Goal: Task Accomplishment & Management: Complete application form

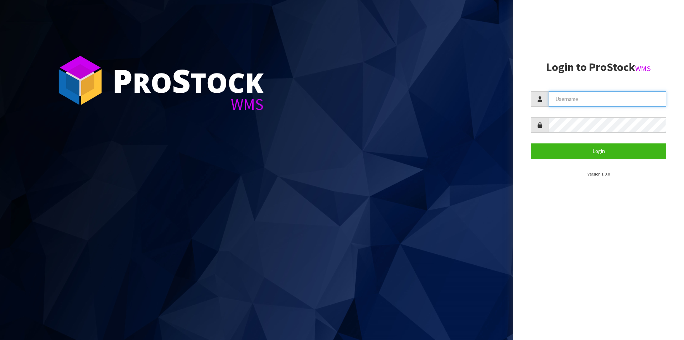
drag, startPoint x: 587, startPoint y: 96, endPoint x: 588, endPoint y: 106, distance: 10.1
click at [587, 96] on input "text" at bounding box center [608, 98] width 118 height 15
type input "Australianclutch"
click at [531, 143] on button "Login" at bounding box center [598, 150] width 135 height 15
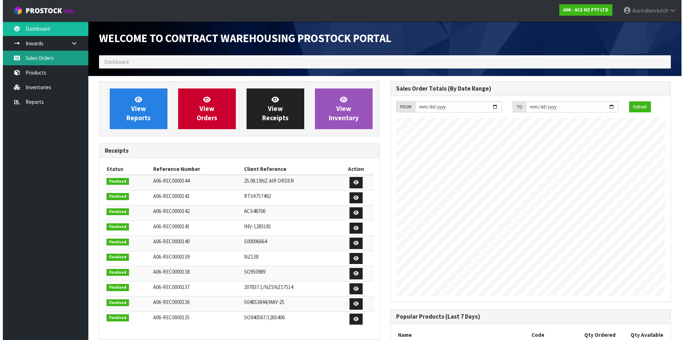
scroll to position [395, 291]
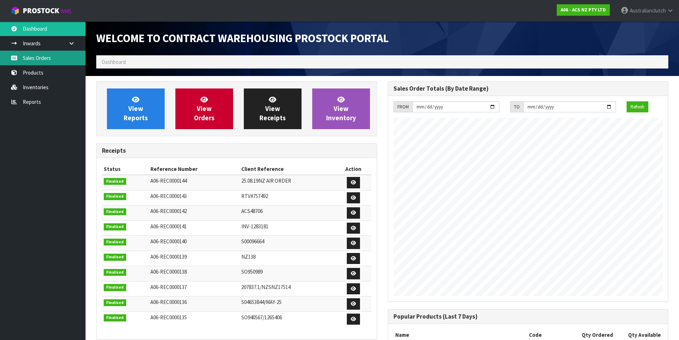
click at [29, 65] on link "Sales Orders" at bounding box center [43, 58] width 86 height 15
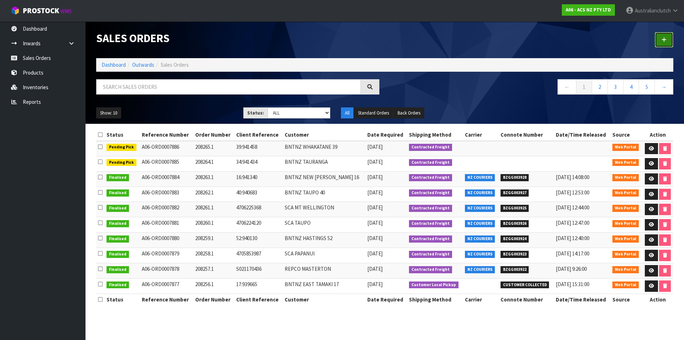
click at [662, 45] on link at bounding box center [664, 39] width 19 height 15
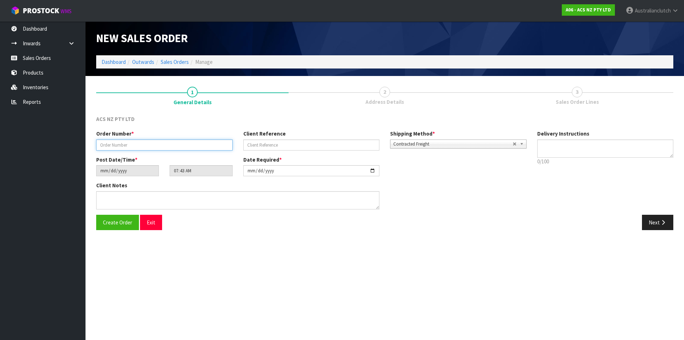
click at [158, 146] on input "text" at bounding box center [164, 144] width 136 height 11
paste input "208266.1"
type input "208266.1"
click at [277, 138] on div "Client Reference" at bounding box center [311, 140] width 147 height 20
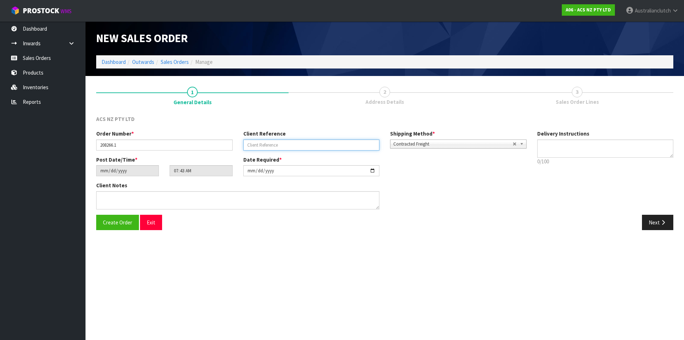
click at [274, 146] on input "text" at bounding box center [311, 144] width 136 height 11
paste input "4706232327"
type input "4706232327"
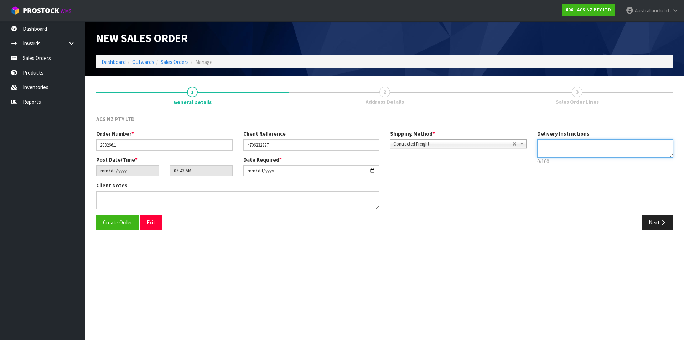
click at [617, 147] on textarea at bounding box center [605, 148] width 136 height 18
type textarea "NZC PLEASE"
click at [656, 222] on button "Next" at bounding box center [657, 221] width 31 height 15
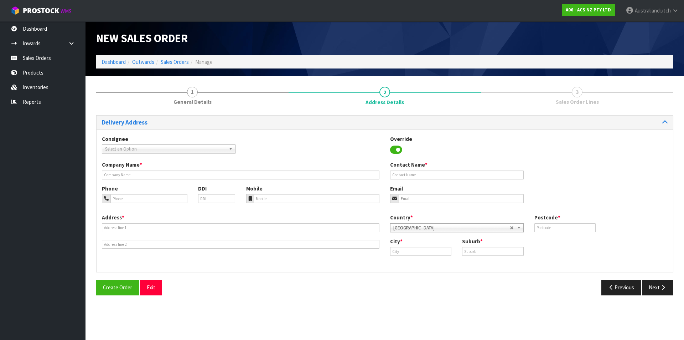
click at [136, 148] on span "Select an Option" at bounding box center [165, 149] width 121 height 9
type input "7024"
click at [147, 169] on li "7024 - SCA STOKE" at bounding box center [169, 169] width 130 height 9
type input "SCA STOKE"
type input "03 547 8394"
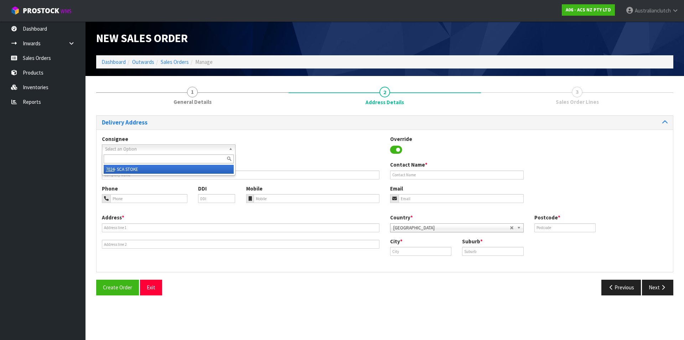
type input "[EMAIL_ADDRESS][DOMAIN_NAME]"
type input "[STREET_ADDRESS]"
type input "7011"
type input "Stoke"
type input "STOKE"
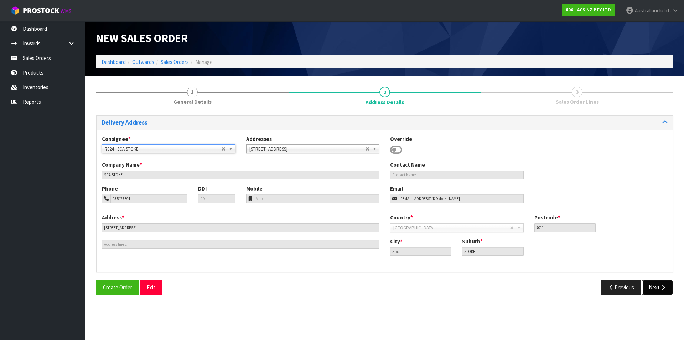
click at [666, 280] on button "Next" at bounding box center [657, 286] width 31 height 15
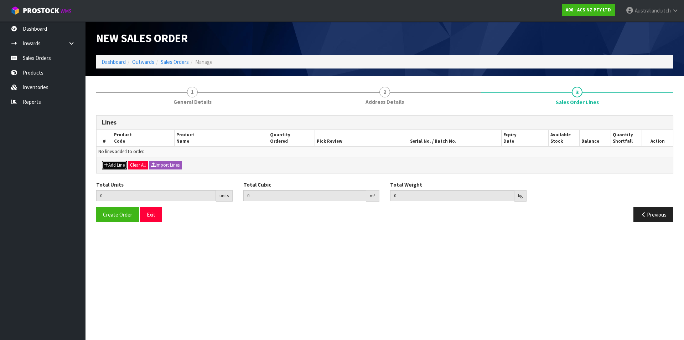
click at [114, 165] on button "Add Line" at bounding box center [114, 165] width 25 height 9
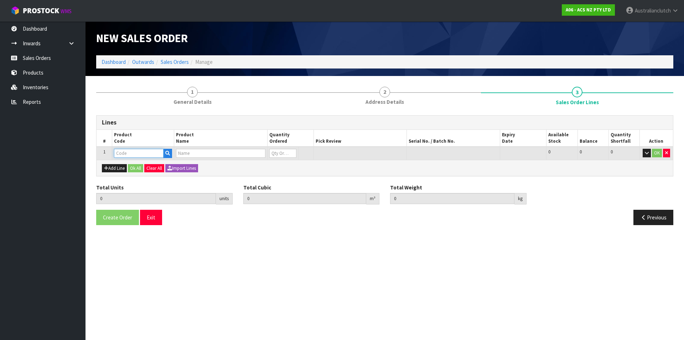
click at [129, 154] on input "text" at bounding box center [139, 153] width 50 height 9
type input "KFD25525-1A"
type input "0.000000"
type input "0.000"
type input "KIT HD FORD/MAZ RANGER/BT50 INC SMF"
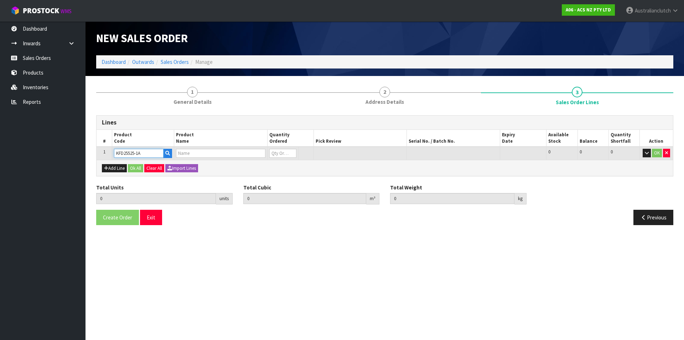
type input "0"
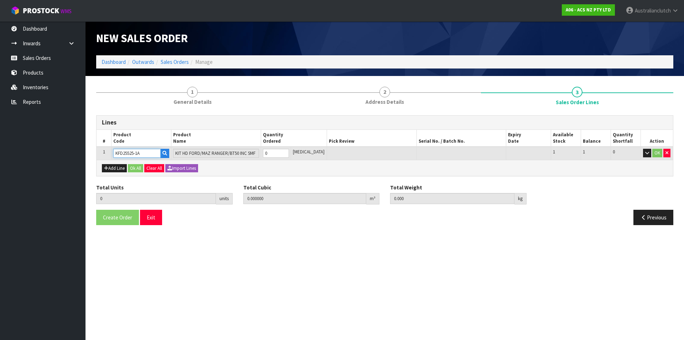
type input "KFD25525-1A"
type input "1"
type input "0.01443"
type input "24"
type input "1"
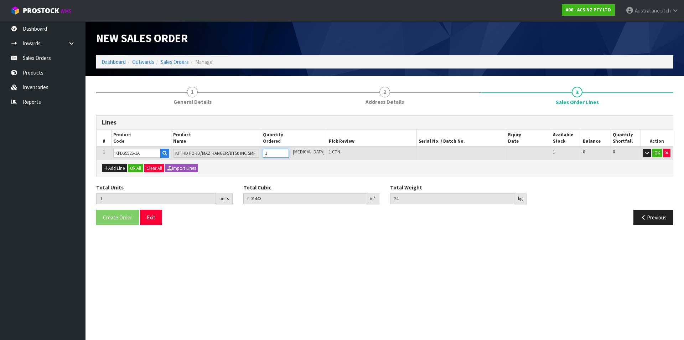
click at [289, 153] on input "1" at bounding box center [276, 153] width 26 height 9
click at [655, 154] on button "OK" at bounding box center [657, 153] width 10 height 9
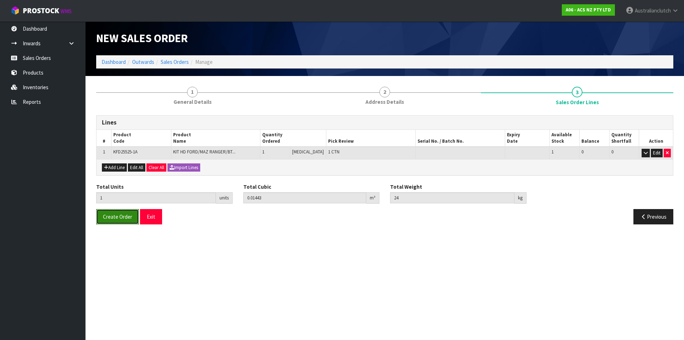
click at [130, 219] on span "Create Order" at bounding box center [117, 216] width 29 height 7
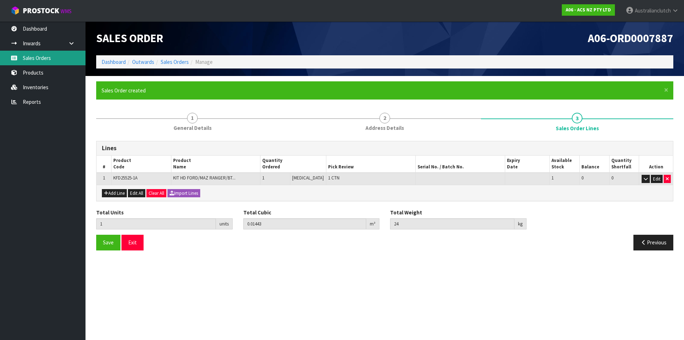
click at [38, 63] on link "Sales Orders" at bounding box center [43, 58] width 86 height 15
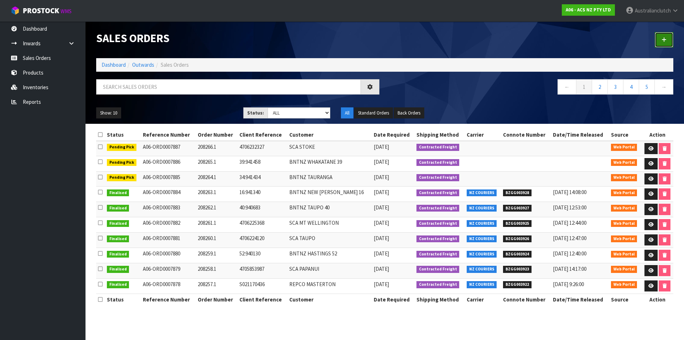
click at [662, 43] on link at bounding box center [664, 39] width 19 height 15
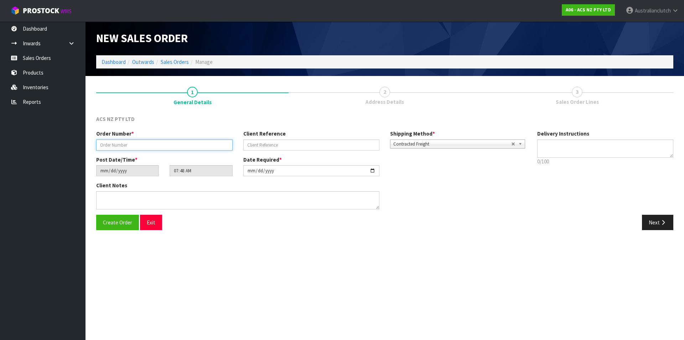
click at [208, 148] on input "text" at bounding box center [164, 144] width 136 height 11
paste input "208267.1"
type input "208267.1"
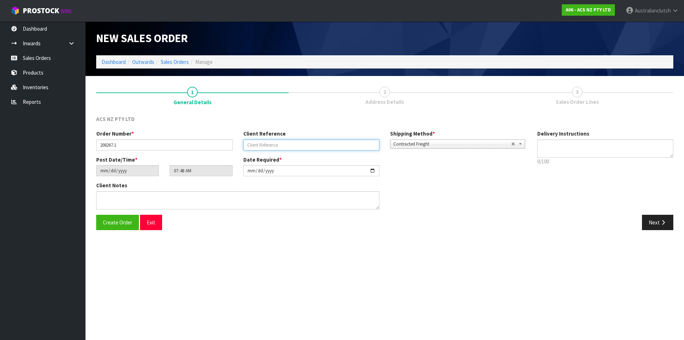
click at [319, 143] on input "text" at bounding box center [311, 144] width 136 height 11
paste input "75:941538"
type input "75:941538"
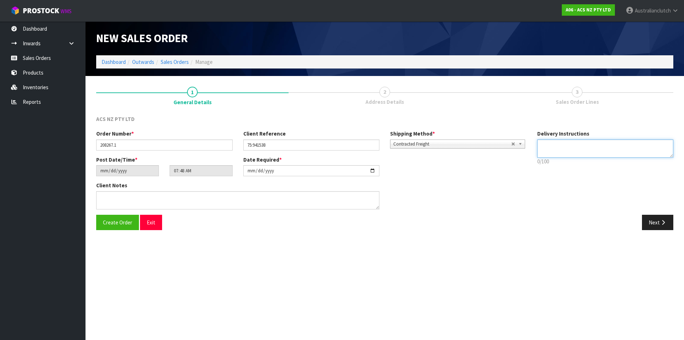
click at [573, 144] on textarea at bounding box center [605, 148] width 136 height 18
type textarea "NZC PLEASE"
click at [662, 223] on icon "button" at bounding box center [663, 221] width 7 height 5
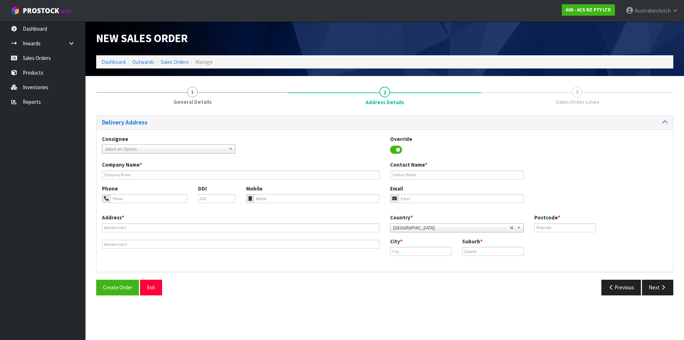
click at [126, 148] on span "Select an Option" at bounding box center [165, 149] width 121 height 9
type input "101719"
click at [140, 166] on li "101719 - BNTNZ SYDENHAM 75" at bounding box center [169, 169] width 130 height 9
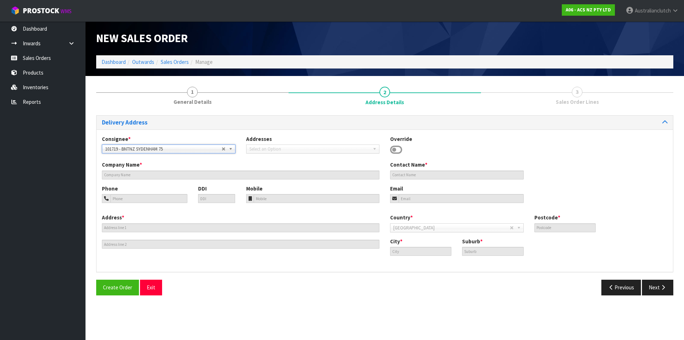
type input "BNTNZ [GEOGRAPHIC_DATA] 75"
type input "[STREET_ADDRESS]"
type input "8023"
type input "[GEOGRAPHIC_DATA]"
type input "WALTHAM"
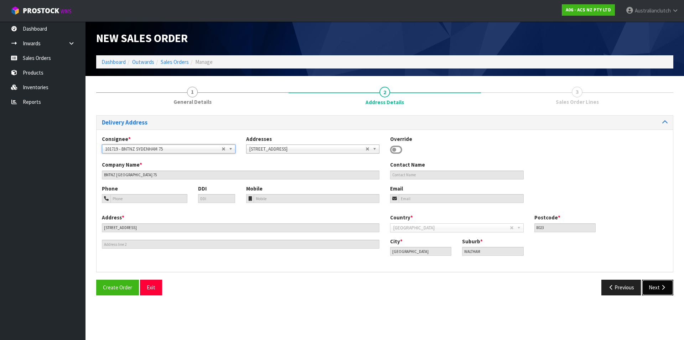
click at [660, 282] on button "Next" at bounding box center [657, 286] width 31 height 15
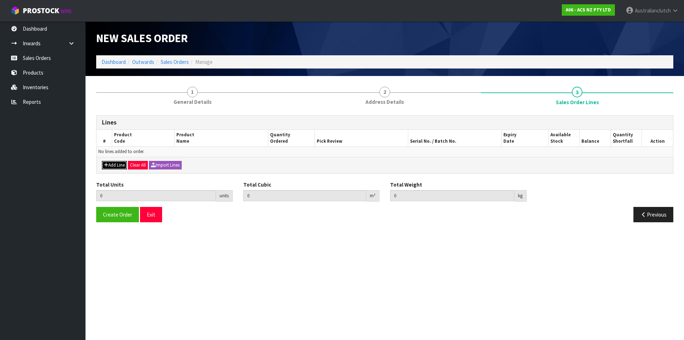
click at [118, 165] on button "Add Line" at bounding box center [114, 165] width 25 height 9
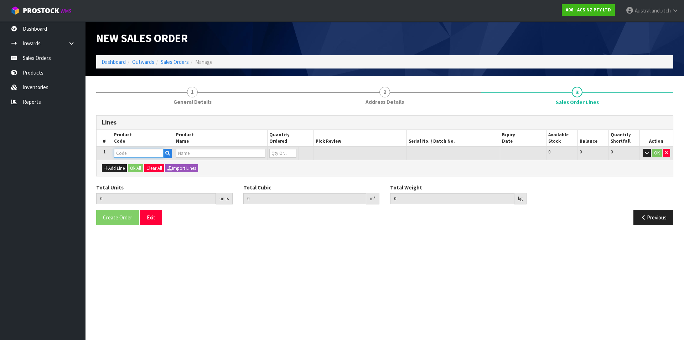
click at [120, 154] on input "text" at bounding box center [139, 153] width 50 height 9
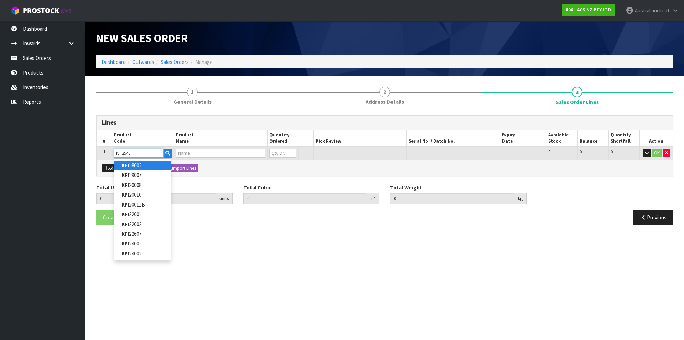
type input "KFI25401"
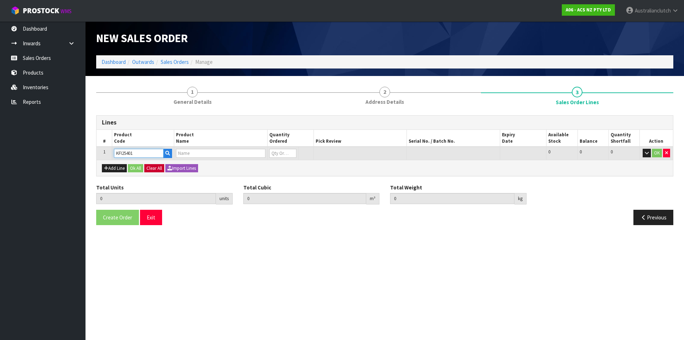
type input "0.000000"
type input "0.000"
type input "KIT STD FIAT DUCATO 2.3L INC CSC"
type input "0"
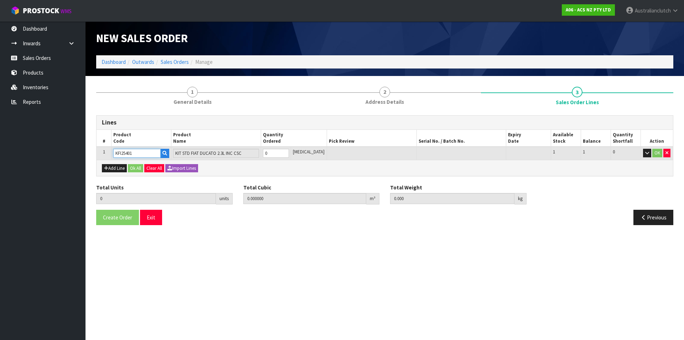
type input "KFI25401"
type input "1"
type input "0.01443"
type input "10.05"
type input "1"
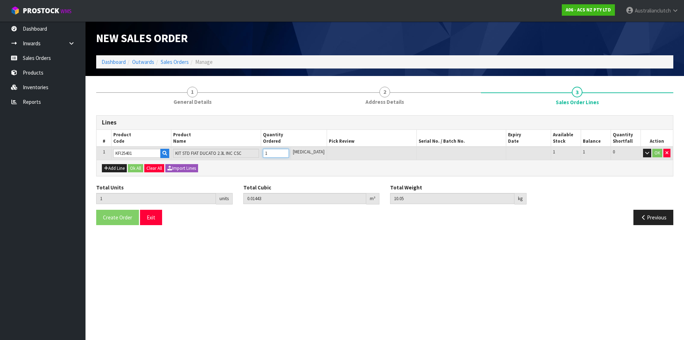
click at [289, 152] on input "1" at bounding box center [276, 153] width 26 height 9
click at [654, 156] on button "OK" at bounding box center [657, 153] width 10 height 9
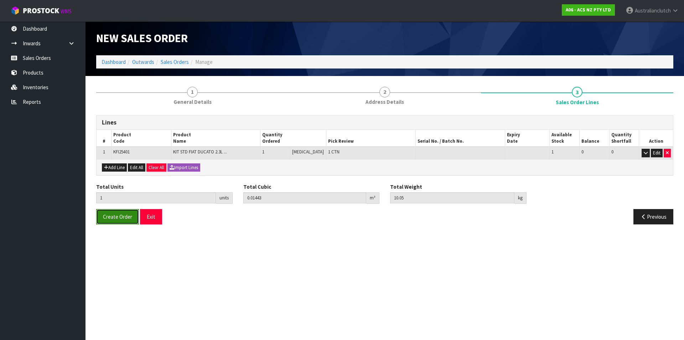
click at [120, 218] on span "Create Order" at bounding box center [117, 216] width 29 height 7
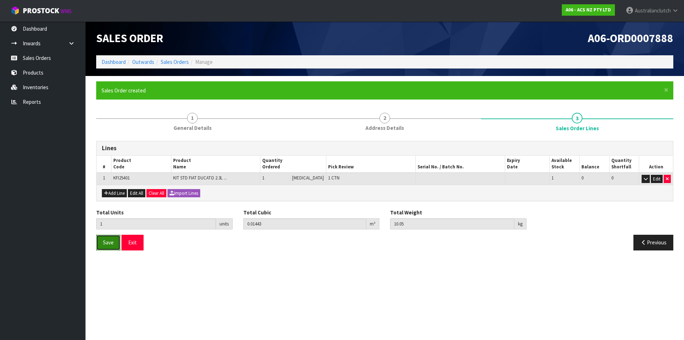
click at [113, 247] on button "Save" at bounding box center [108, 241] width 24 height 15
